Goal: Transaction & Acquisition: Purchase product/service

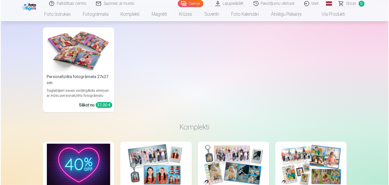
scroll to position [2492, 0]
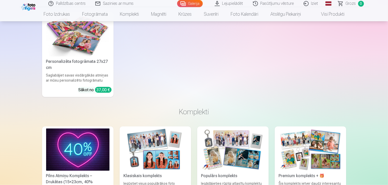
drag, startPoint x: 91, startPoint y: 118, endPoint x: 67, endPoint y: 77, distance: 47.0
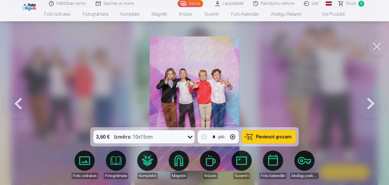
click at [256, 139] on button "Pievienot grozam" at bounding box center [269, 136] width 54 height 13
click at [378, 50] on button at bounding box center [377, 46] width 20 height 20
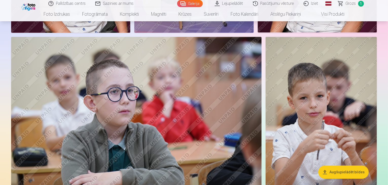
scroll to position [1236, 0]
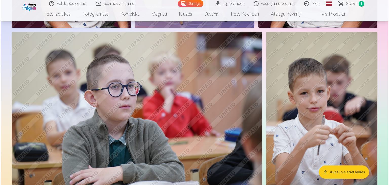
scroll to position [1239, 0]
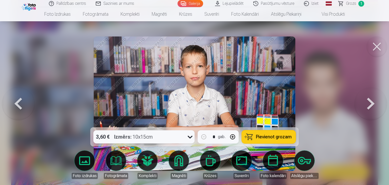
click at [260, 137] on span "Pievienot grozam" at bounding box center [274, 137] width 36 height 5
click at [373, 45] on button at bounding box center [377, 46] width 20 height 20
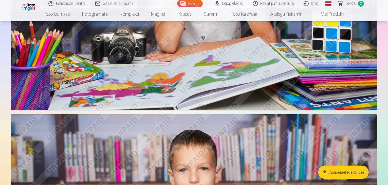
scroll to position [578, 0]
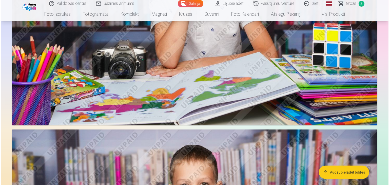
scroll to position [579, 0]
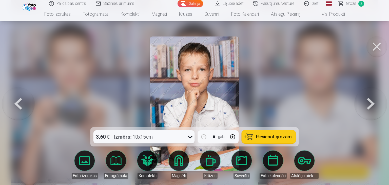
click at [263, 138] on span "Pievienot grozam" at bounding box center [274, 137] width 36 height 5
click at [377, 48] on button at bounding box center [377, 46] width 20 height 20
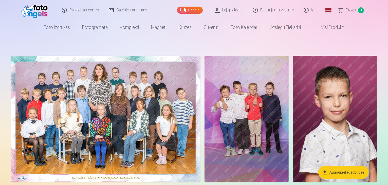
click at [129, 105] on img at bounding box center [105, 119] width 189 height 126
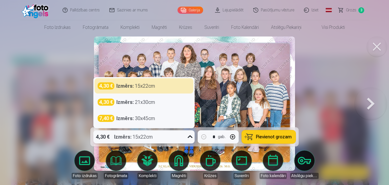
click at [190, 139] on icon at bounding box center [190, 137] width 8 height 8
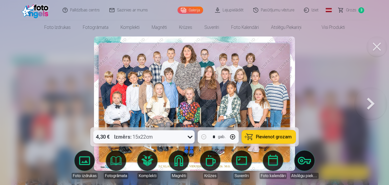
click at [190, 139] on icon at bounding box center [190, 137] width 8 height 8
click at [268, 136] on span "Pievienot grozam" at bounding box center [274, 137] width 36 height 5
click at [352, 10] on span "Grozs" at bounding box center [351, 10] width 10 height 6
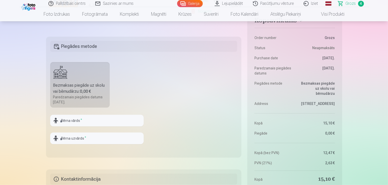
scroll to position [295, 0]
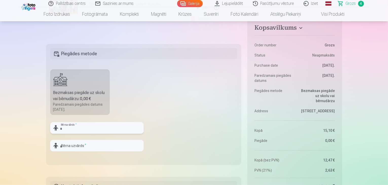
click at [117, 127] on input "text" at bounding box center [96, 128] width 93 height 12
type input "*********"
click at [104, 147] on input "text" at bounding box center [96, 146] width 93 height 12
type input "*********"
click at [192, 65] on div at bounding box center [143, 67] width 187 height 4
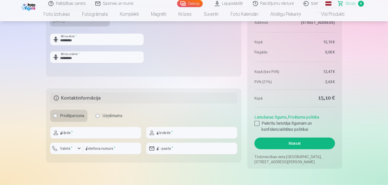
scroll to position [386, 0]
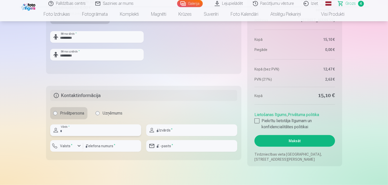
click at [112, 130] on input "text" at bounding box center [95, 130] width 91 height 12
type input "******"
type input "*********"
click at [119, 148] on input "number" at bounding box center [112, 146] width 58 height 12
type input "********"
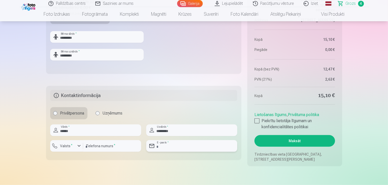
click at [165, 144] on input "email" at bounding box center [191, 146] width 91 height 12
type input "**********"
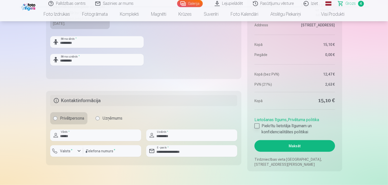
click at [258, 127] on div at bounding box center [256, 125] width 5 height 5
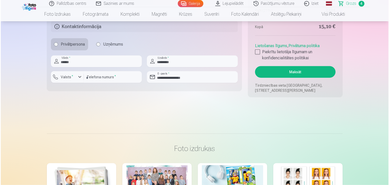
scroll to position [450, 0]
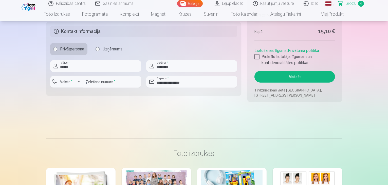
click at [320, 77] on button "Maksāt" at bounding box center [294, 77] width 80 height 12
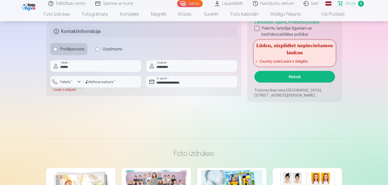
click at [80, 83] on div "button" at bounding box center [79, 82] width 6 height 6
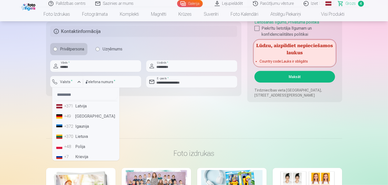
click at [79, 104] on li "+371 Latvija" at bounding box center [85, 106] width 63 height 10
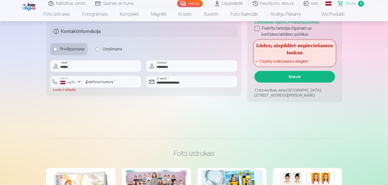
click at [278, 79] on button "Maksāt" at bounding box center [294, 77] width 80 height 12
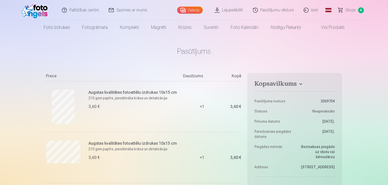
click at [347, 8] on span "Grozs" at bounding box center [351, 10] width 10 height 6
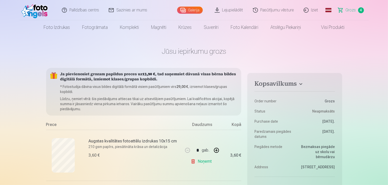
click at [35, 12] on img at bounding box center [35, 10] width 29 height 16
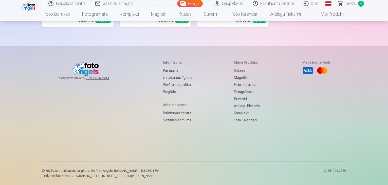
scroll to position [4308, 0]
click at [174, 113] on link "Palīdzības centrs" at bounding box center [177, 112] width 29 height 7
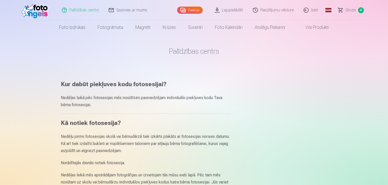
click at [86, 10] on link "Palīdzības centrs" at bounding box center [80, 10] width 47 height 20
drag, startPoint x: 387, startPoint y: 21, endPoint x: 389, endPoint y: 44, distance: 22.4
click at [388, 44] on html "Palīdzības centrs Sazinies ar mums Galerija Lejupielādēt Pasūtījumu vēsture Izi…" at bounding box center [194, 92] width 388 height 185
click at [340, 10] on link "Grozs 4" at bounding box center [350, 10] width 35 height 20
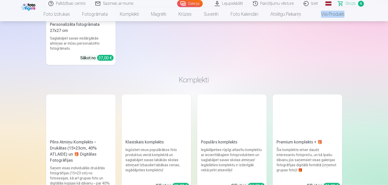
scroll to position [871, 0]
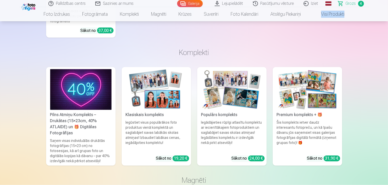
click at [105, 93] on img at bounding box center [80, 89] width 61 height 41
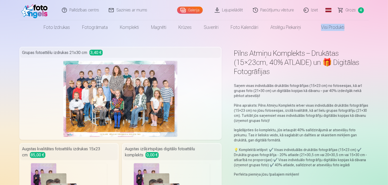
click at [129, 12] on link "Sazinies ar mums" at bounding box center [128, 10] width 48 height 20
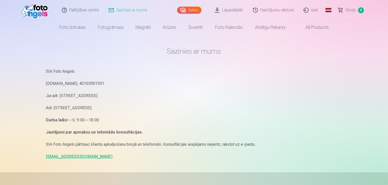
click at [353, 11] on span "Grozs" at bounding box center [351, 10] width 10 height 6
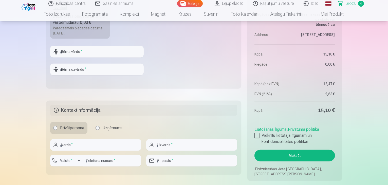
scroll to position [374, 0]
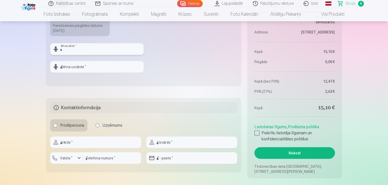
click at [104, 49] on input "text" at bounding box center [96, 49] width 93 height 12
type input "*********"
click at [104, 65] on input "text" at bounding box center [96, 67] width 93 height 12
type input "*********"
click at [90, 139] on input "text" at bounding box center [95, 143] width 91 height 12
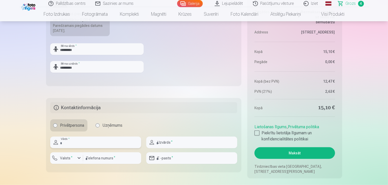
type input "******"
type input "*********"
click at [78, 159] on div "button" at bounding box center [79, 158] width 6 height 6
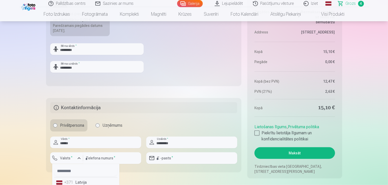
scroll to position [377, 0]
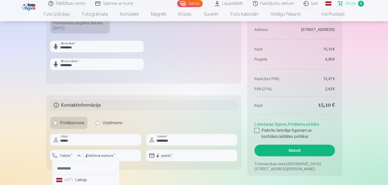
click at [80, 181] on li "+371 Latvija" at bounding box center [85, 180] width 63 height 10
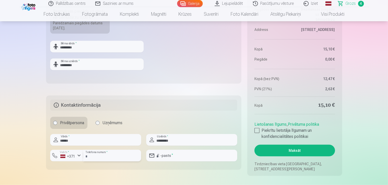
click at [105, 157] on input "number" at bounding box center [112, 156] width 58 height 12
type input "********"
click at [170, 156] on input "email" at bounding box center [191, 156] width 91 height 12
type input "**********"
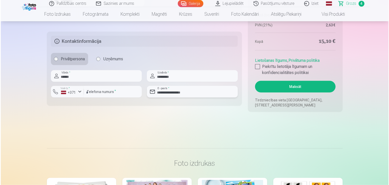
scroll to position [448, 0]
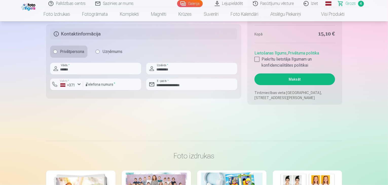
click at [307, 78] on button "Maksāt" at bounding box center [294, 79] width 80 height 12
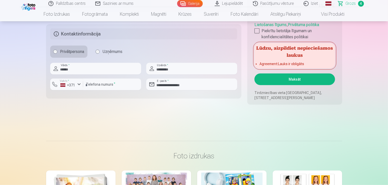
click at [256, 32] on div at bounding box center [256, 30] width 5 height 5
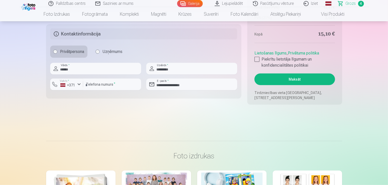
click at [277, 78] on button "Maksāt" at bounding box center [294, 79] width 80 height 12
